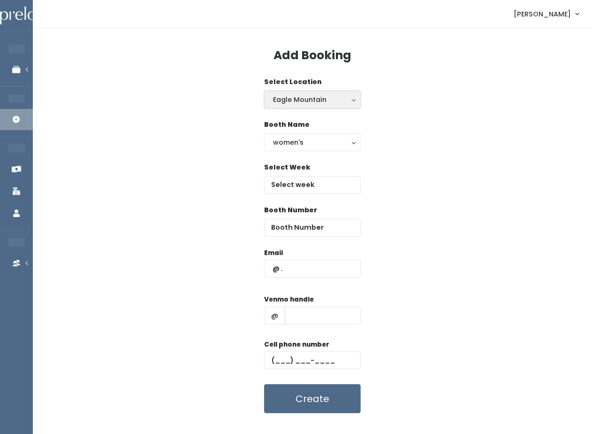
click at [337, 99] on div "Eagle Mountain" at bounding box center [312, 99] width 79 height 10
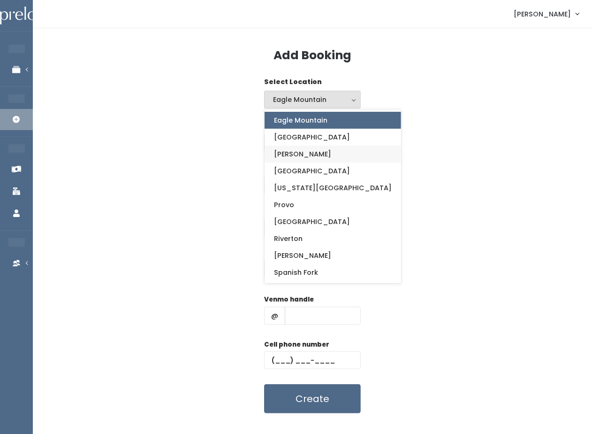
click at [315, 154] on link "[PERSON_NAME]" at bounding box center [333, 154] width 137 height 17
select select "18"
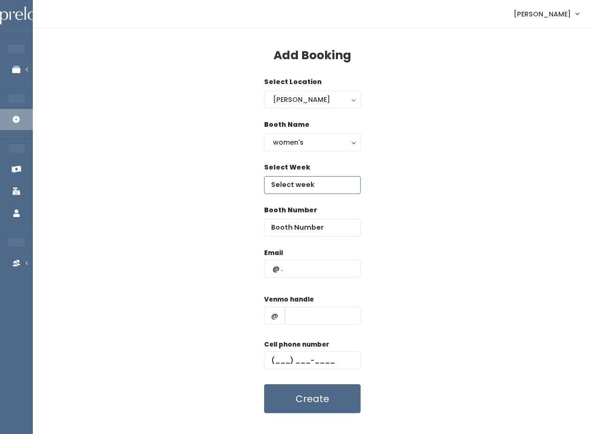
click at [308, 180] on input "text" at bounding box center [312, 185] width 97 height 18
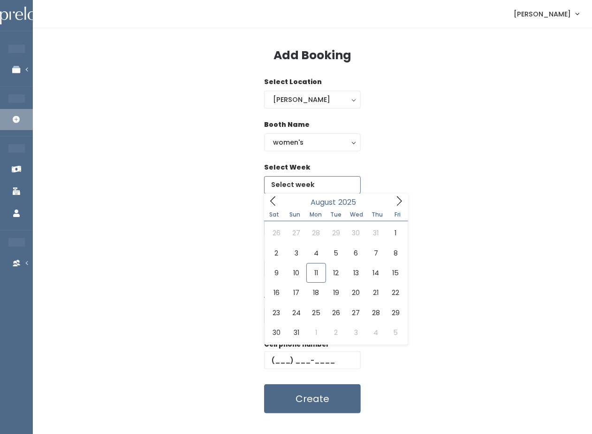
click at [399, 200] on icon at bounding box center [399, 201] width 10 height 10
click at [274, 203] on icon at bounding box center [273, 201] width 10 height 10
